Goal: Information Seeking & Learning: Check status

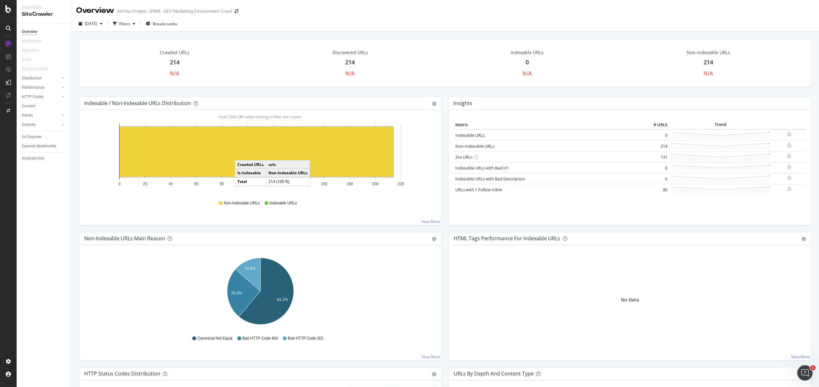
click at [241, 153] on rect "A chart." at bounding box center [257, 152] width 274 height 50
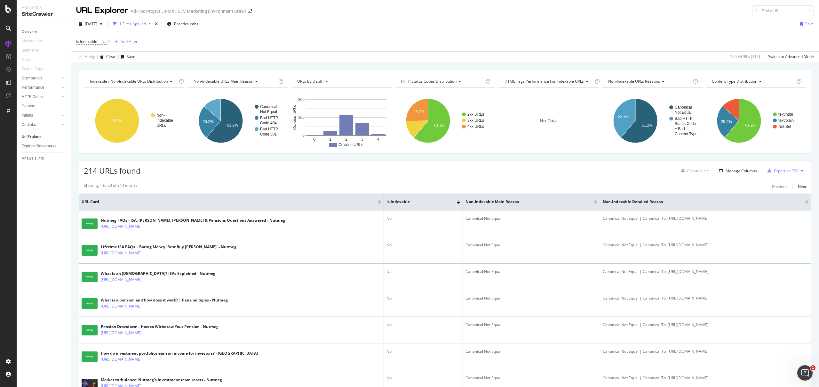
click at [28, 28] on div "Overview" at bounding box center [46, 31] width 49 height 9
click at [28, 30] on div "Overview" at bounding box center [29, 31] width 15 height 7
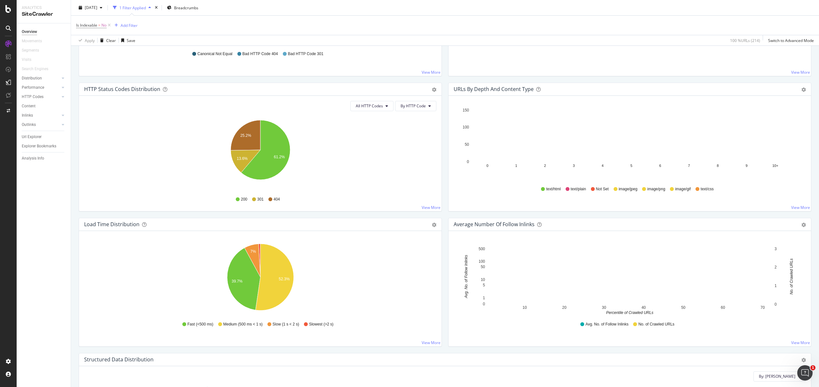
scroll to position [321, 0]
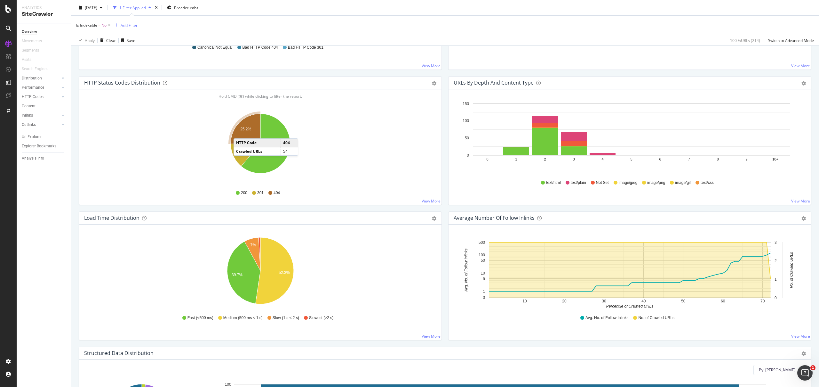
click at [240, 132] on icon "A chart." at bounding box center [246, 129] width 30 height 30
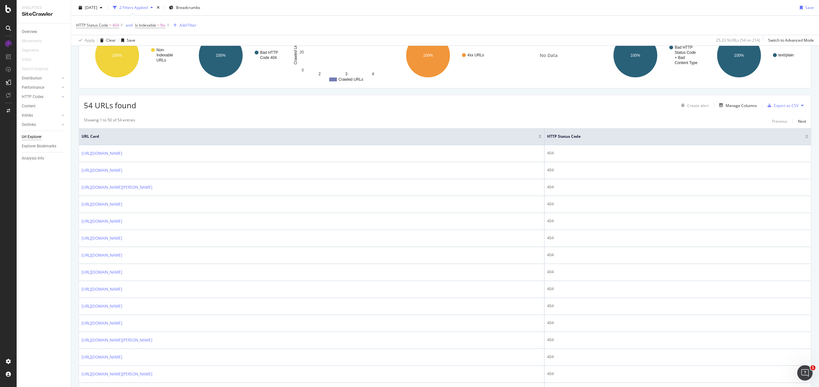
scroll to position [66, 0]
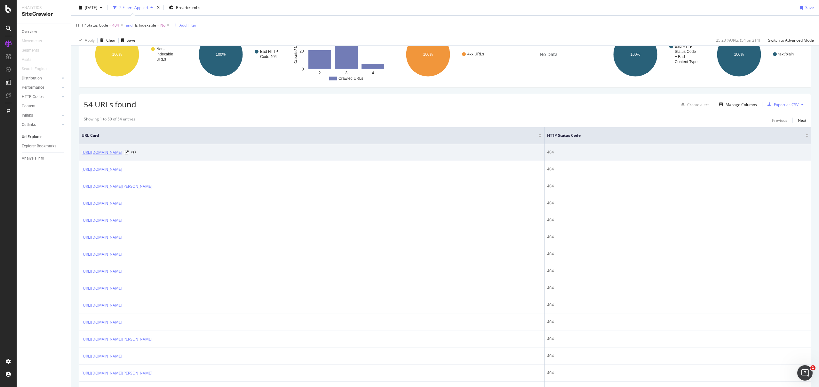
click at [122, 150] on link "[URL][DOMAIN_NAME]" at bounding box center [102, 152] width 41 height 6
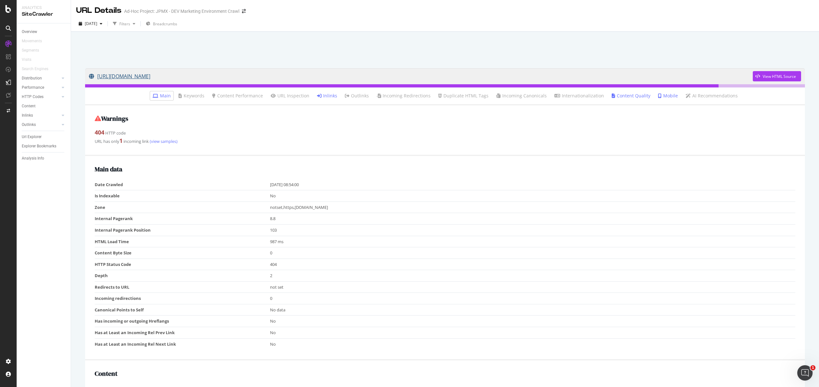
click at [283, 79] on link "[URL][DOMAIN_NAME]" at bounding box center [421, 76] width 664 height 16
